Goal: Obtain resource: Obtain resource

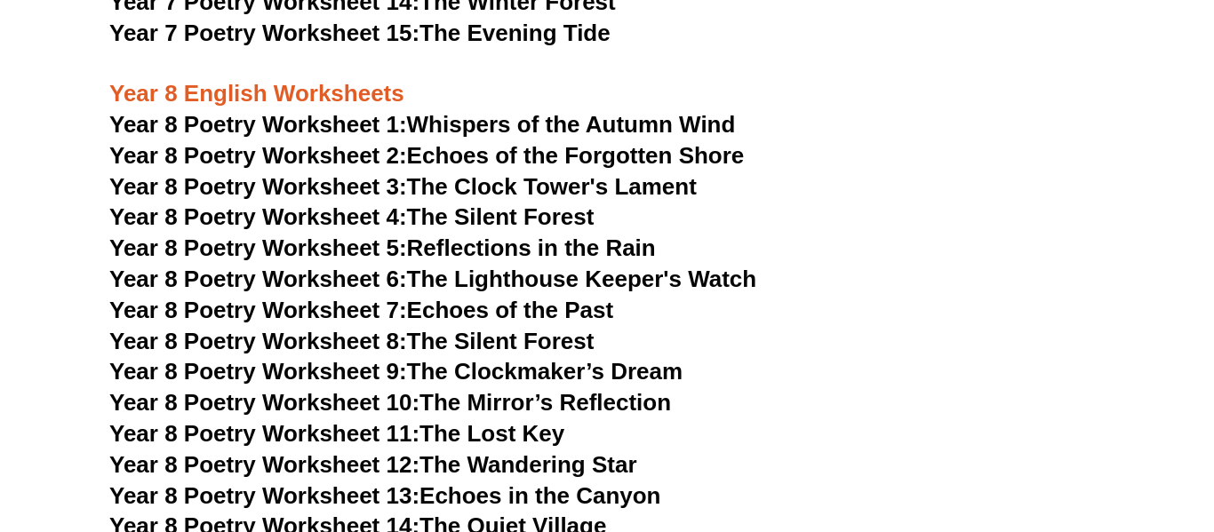
scroll to position [11470, 0]
click at [474, 173] on link "Year 8 Poetry Worksheet 3: The Clock Tower's Lament" at bounding box center [402, 186] width 587 height 27
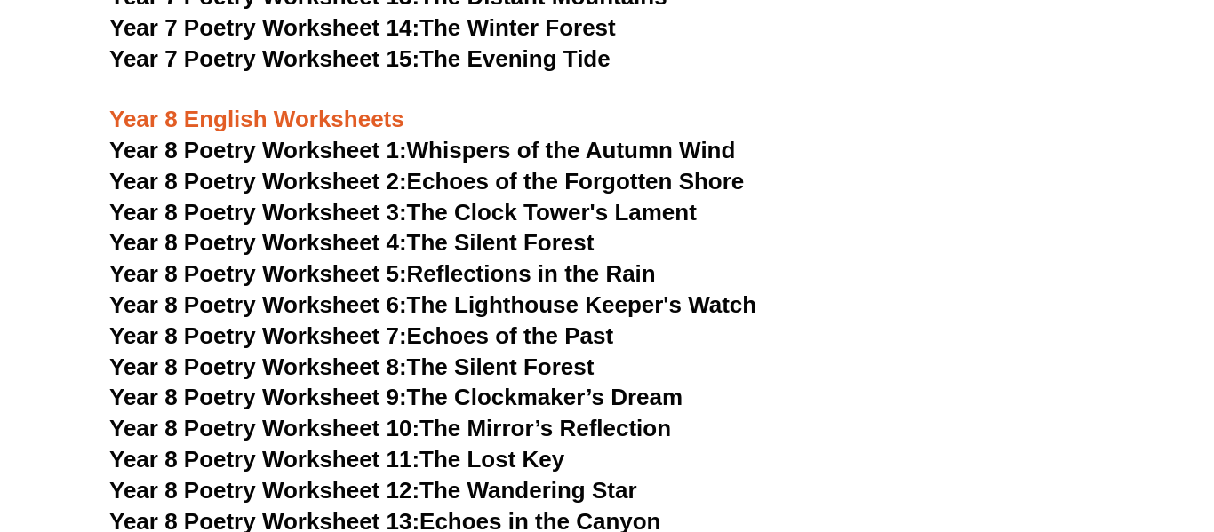
scroll to position [11444, 0]
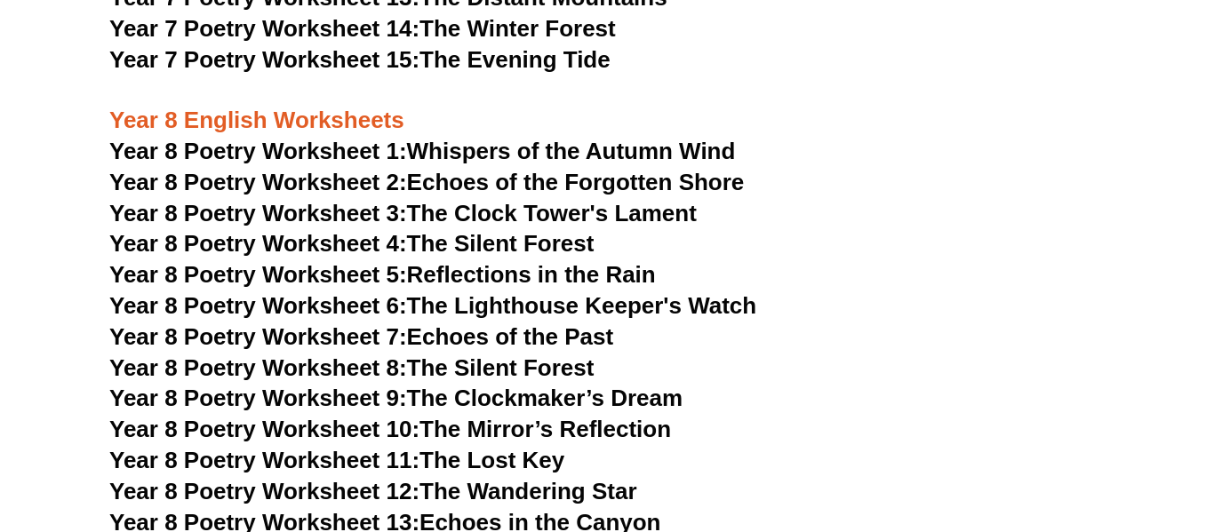
click at [553, 138] on link "Year 8 Poetry Worksheet 1: Whispers of the Autumn Wind" at bounding box center [421, 151] width 625 height 27
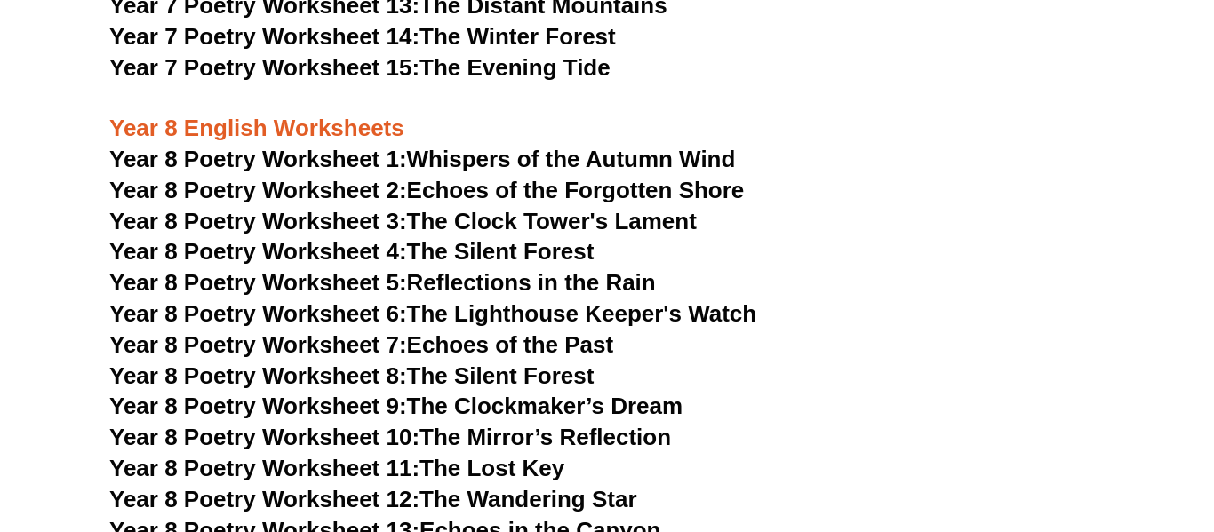
scroll to position [11426, 0]
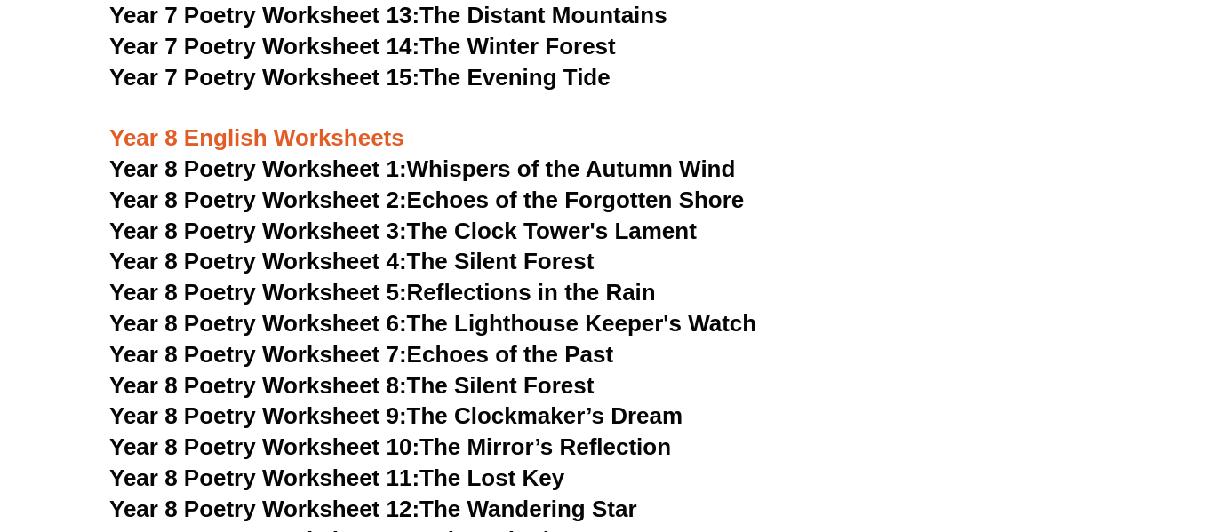
click at [527, 155] on link "Year 8 Poetry Worksheet 1: Whispers of the Autumn Wind" at bounding box center [421, 168] width 625 height 27
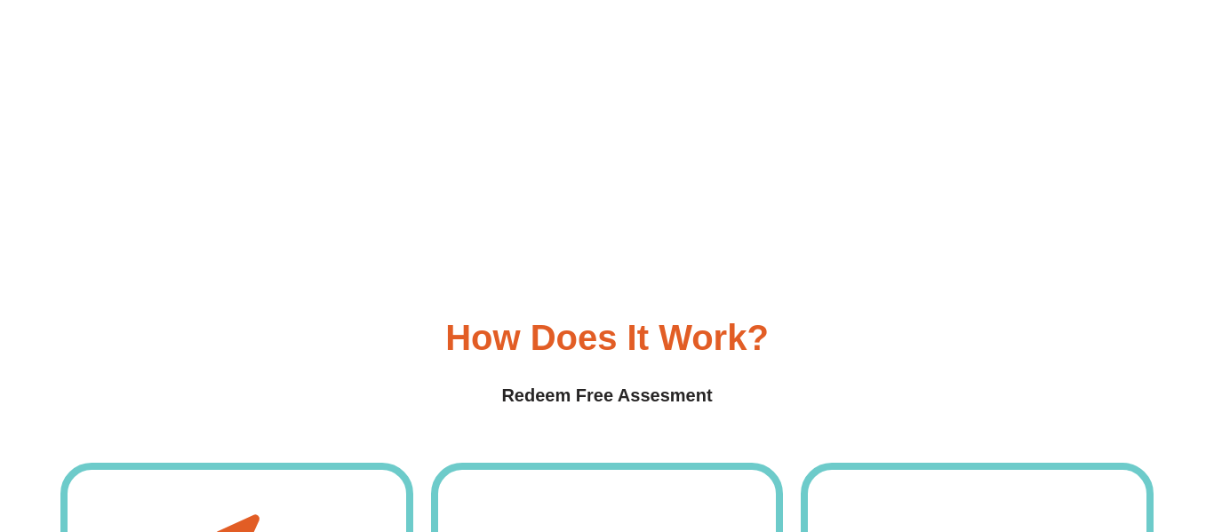
scroll to position [6631, 0]
